Goal: Check status: Check status

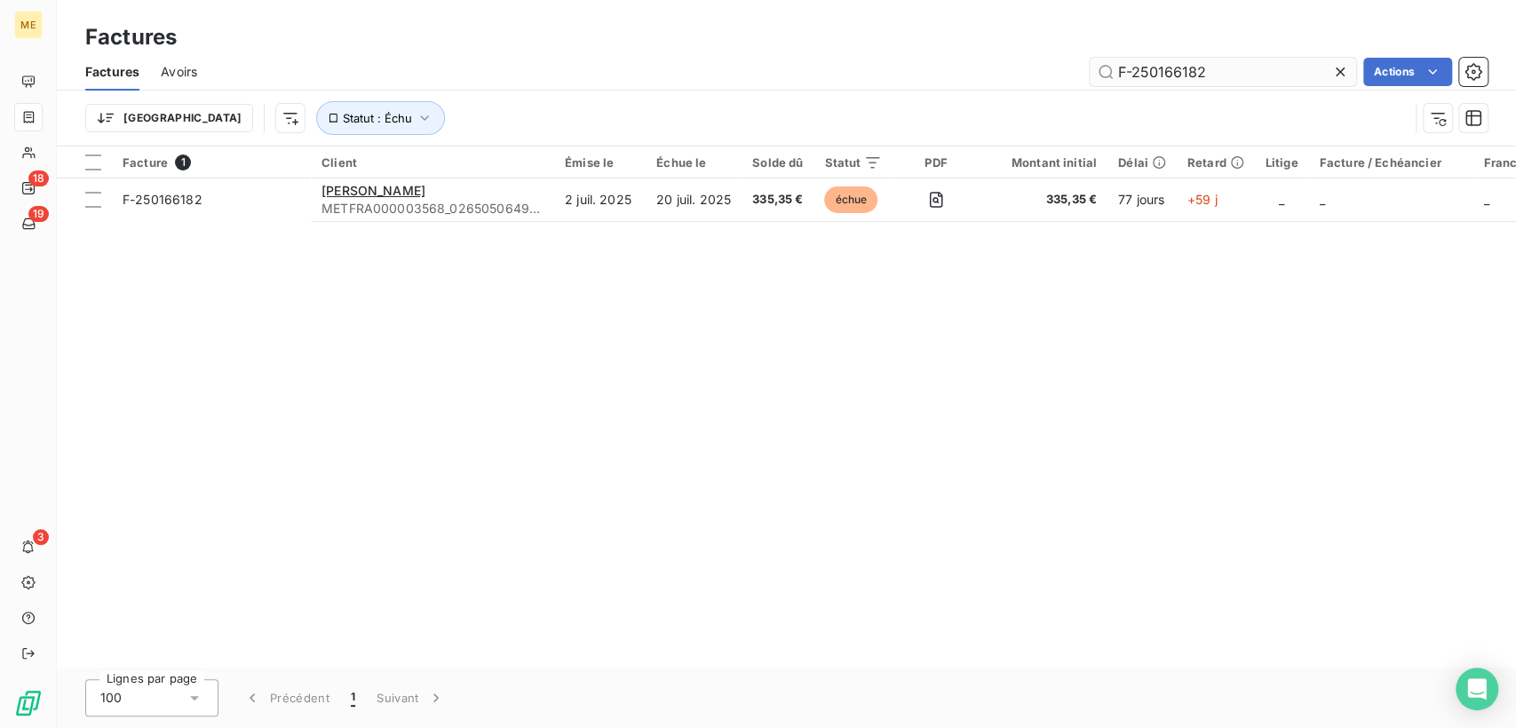
click at [1176, 68] on input "F-250166182" at bounding box center [1223, 72] width 266 height 28
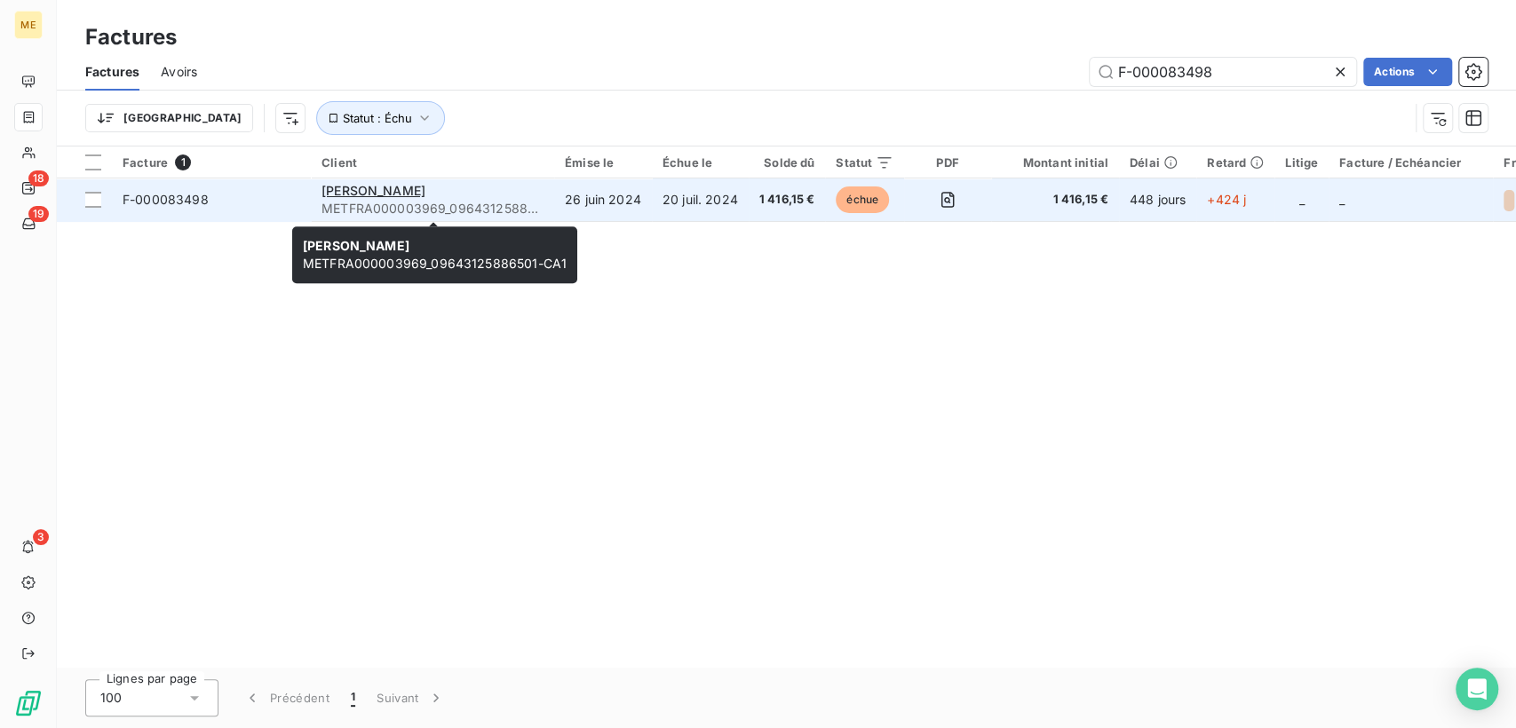
type input "F-000083498"
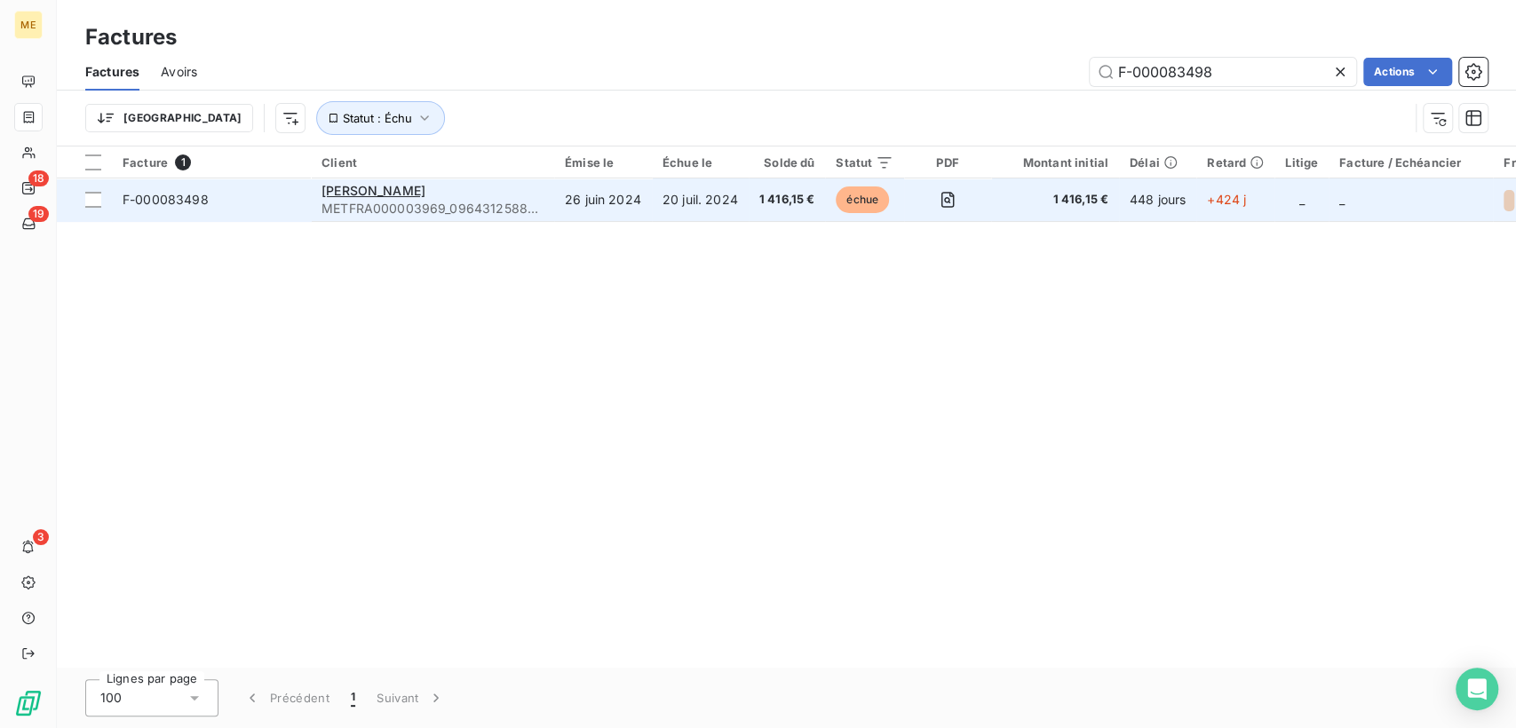
click at [436, 198] on div "[PERSON_NAME]" at bounding box center [433, 191] width 222 height 18
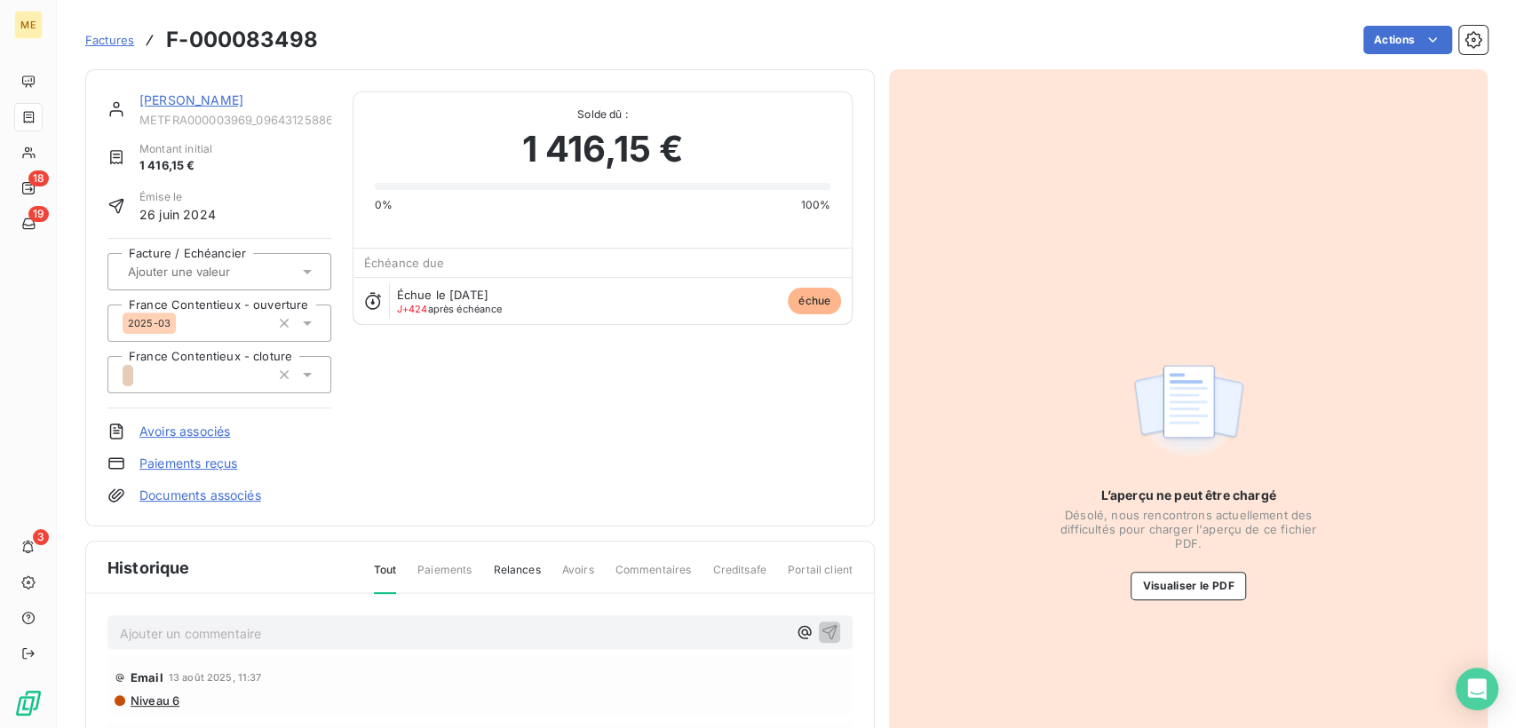
click at [810, 293] on span "échue" at bounding box center [814, 301] width 53 height 27
click at [810, 300] on span "échue" at bounding box center [814, 301] width 53 height 27
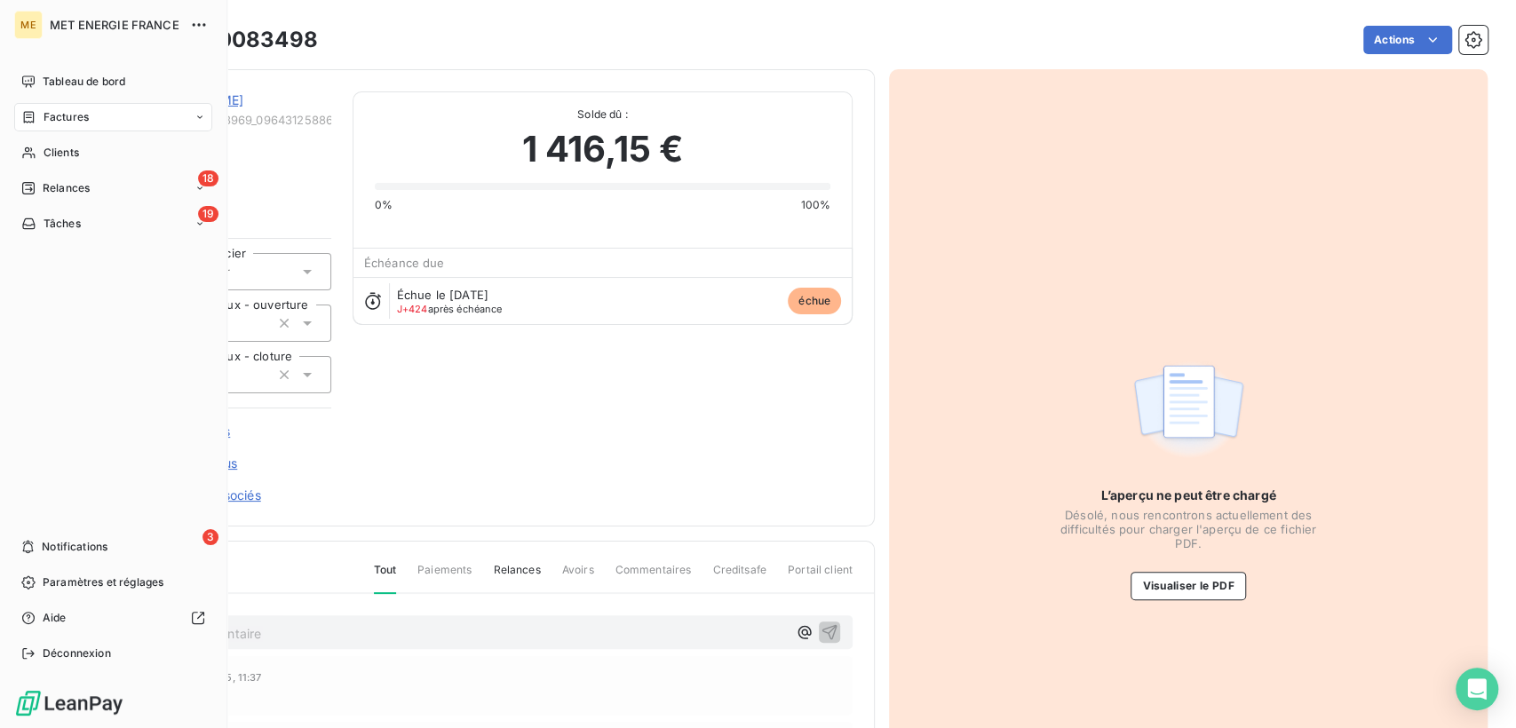
click at [76, 115] on span "Factures" at bounding box center [66, 117] width 45 height 16
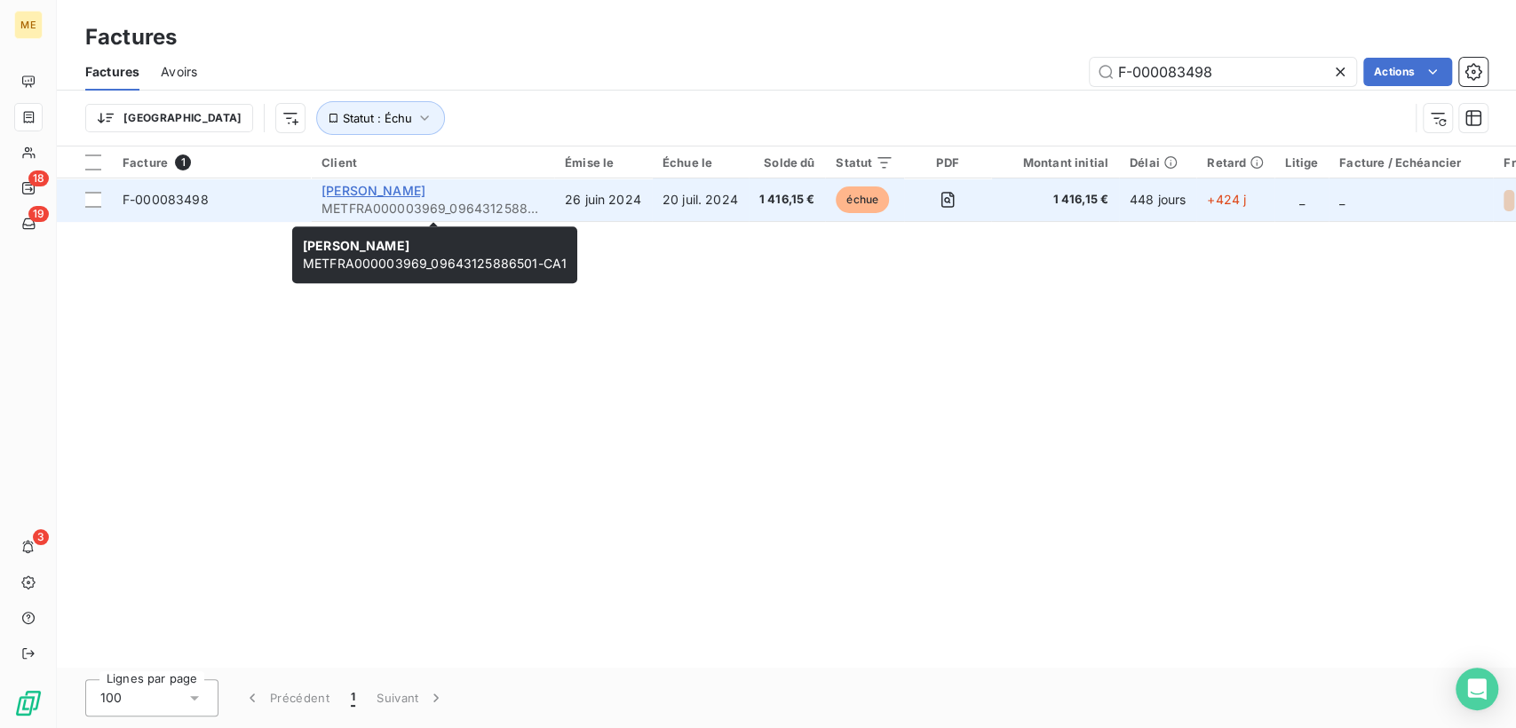
click at [338, 192] on span "[PERSON_NAME]" at bounding box center [374, 190] width 104 height 15
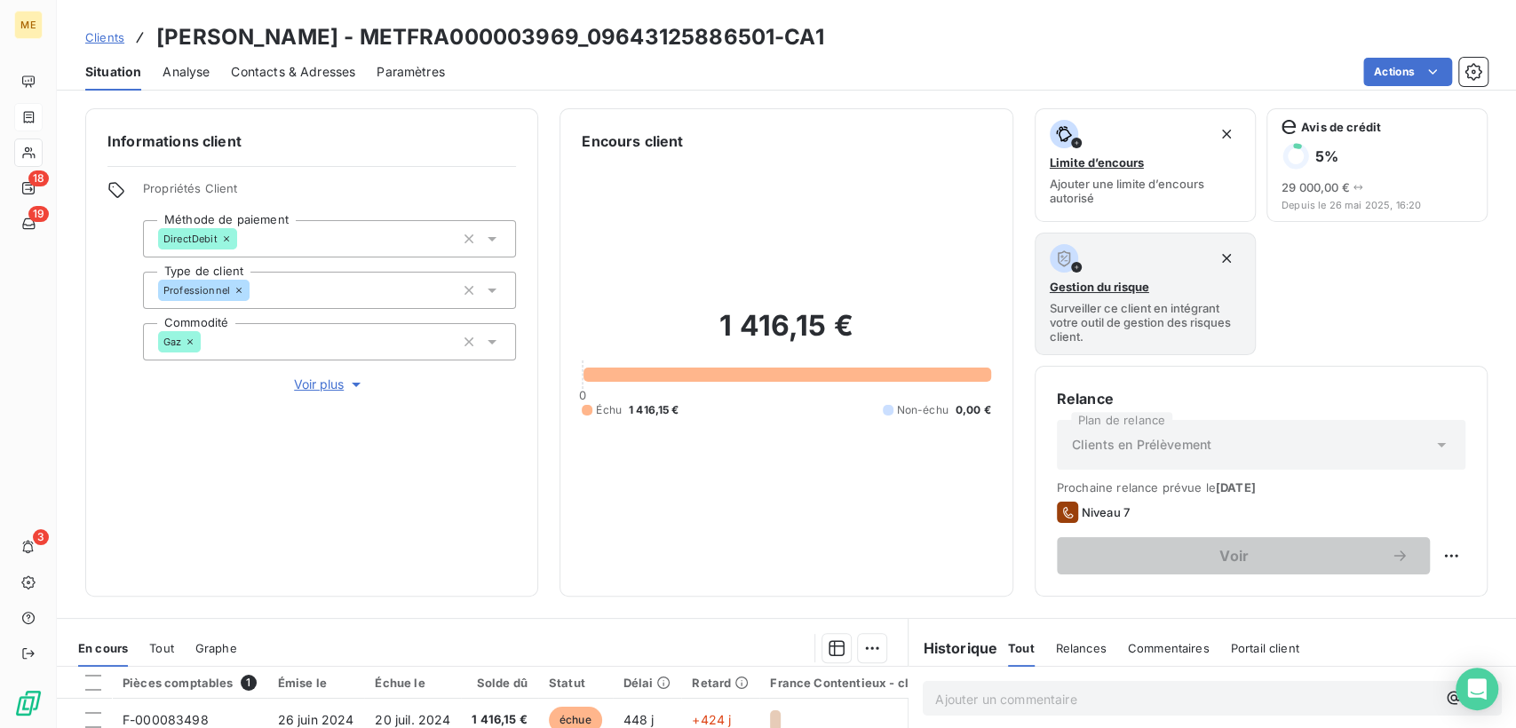
scroll to position [296, 0]
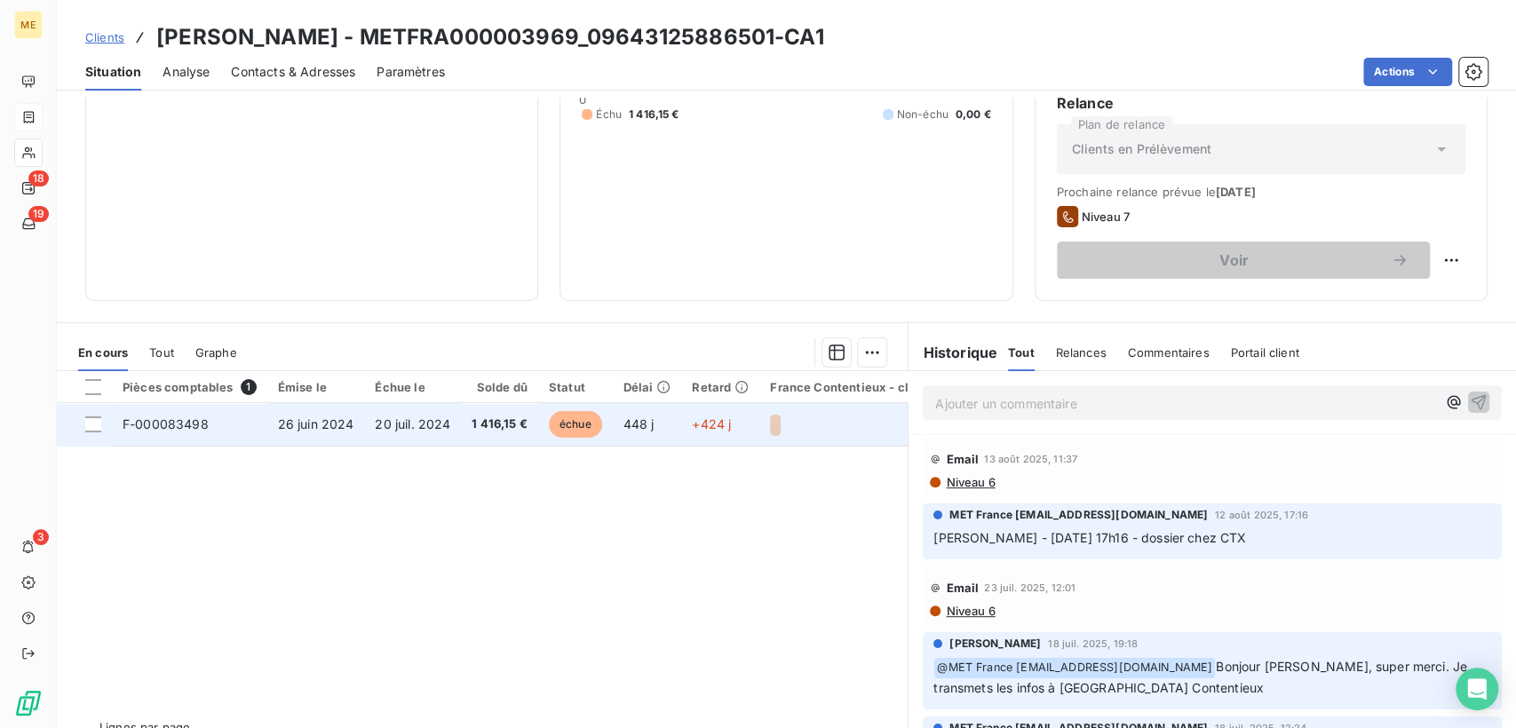
click at [200, 423] on span "F-000083498" at bounding box center [166, 424] width 86 height 15
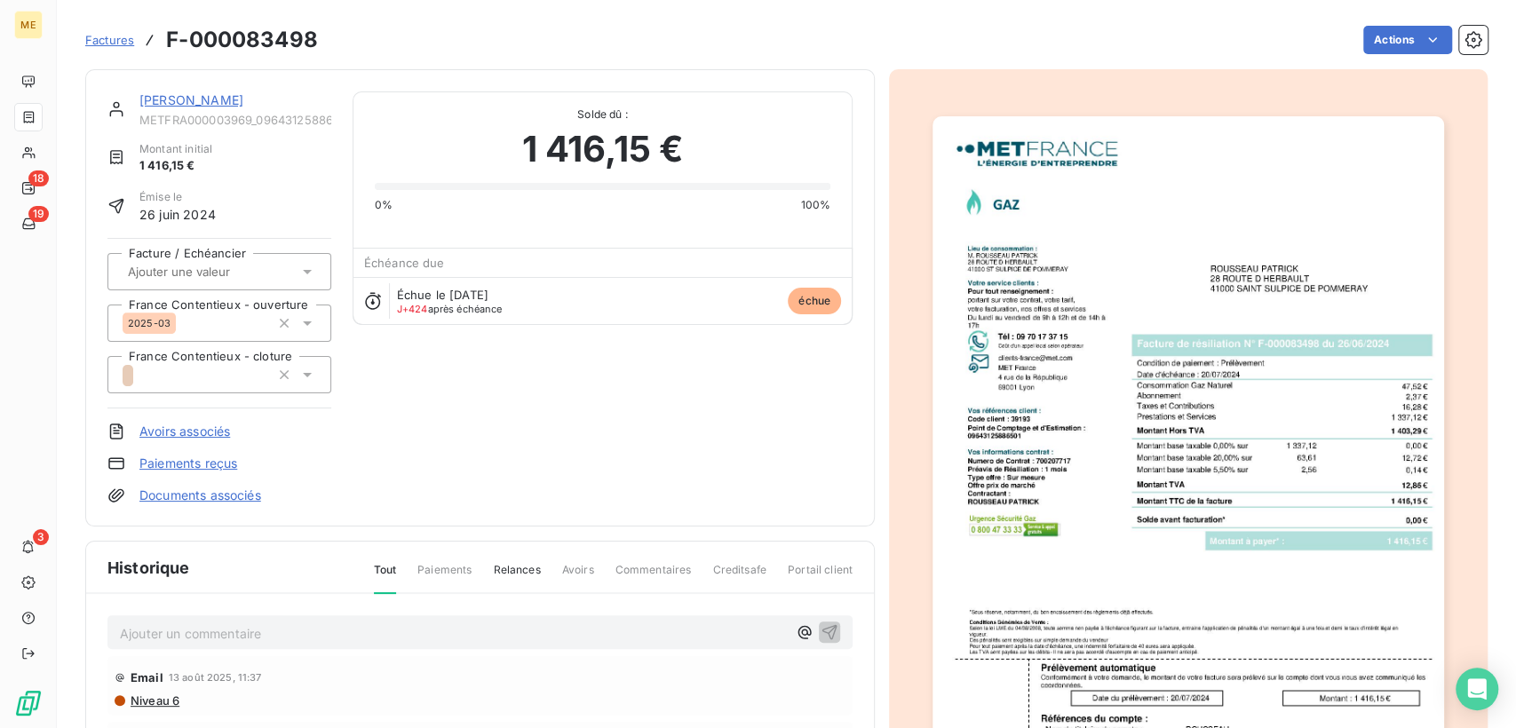
scroll to position [99, 0]
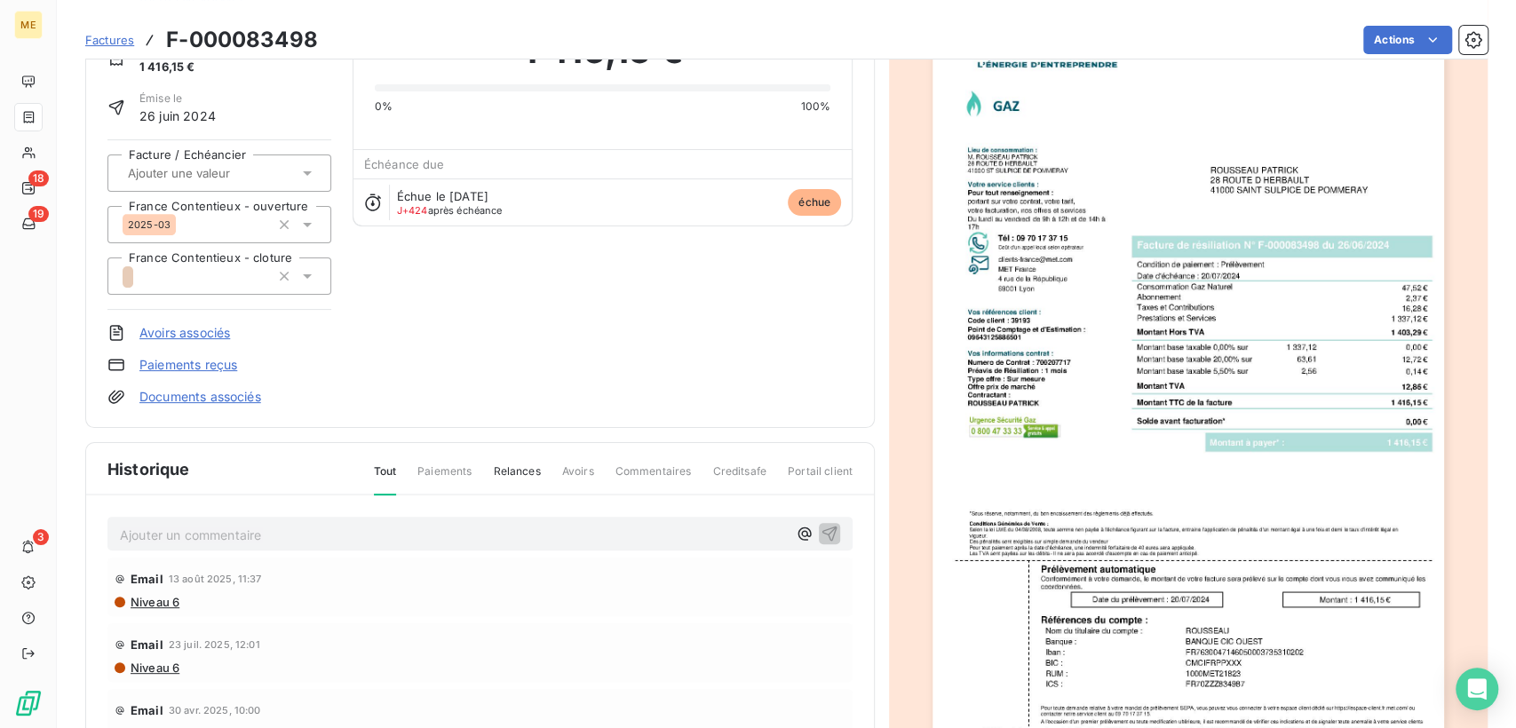
click at [1086, 365] on img "button" at bounding box center [1188, 379] width 511 height 723
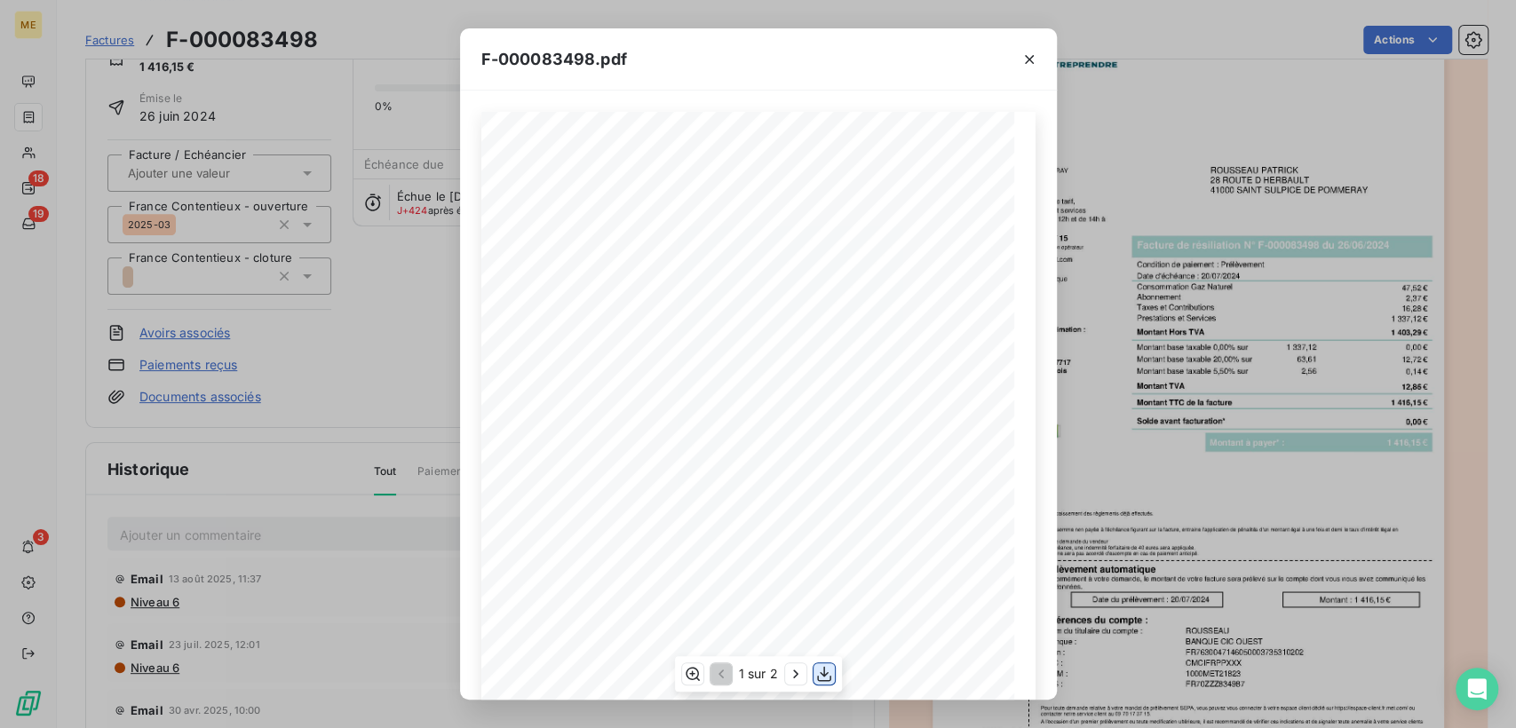
click at [823, 677] on icon "button" at bounding box center [824, 674] width 18 height 18
click at [1030, 62] on icon "button" at bounding box center [1030, 60] width 18 height 18
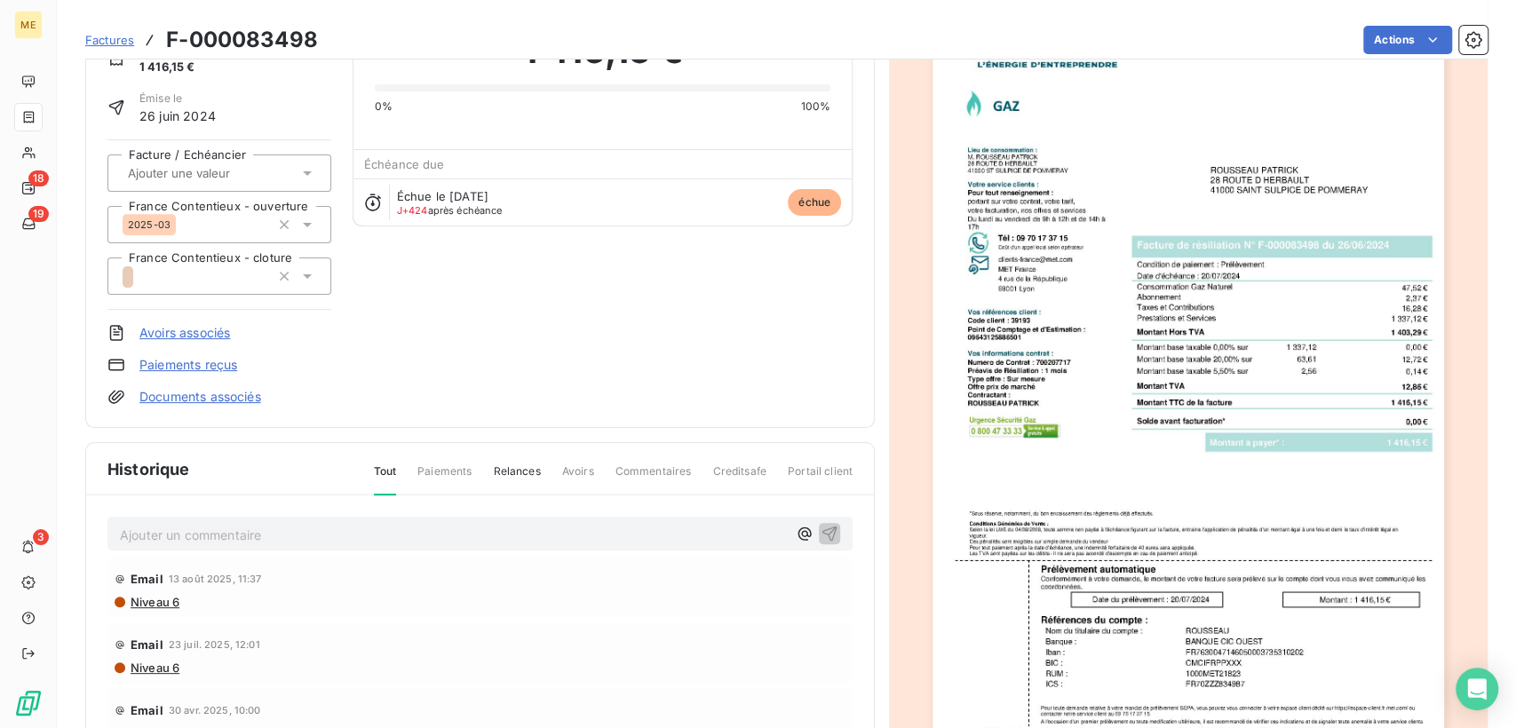
click at [688, 313] on div "[PERSON_NAME] METFRA000003969_09643125886501-CA1 Montant initial 1 416,15 € Émi…" at bounding box center [479, 199] width 745 height 413
